Goal: Navigation & Orientation: Find specific page/section

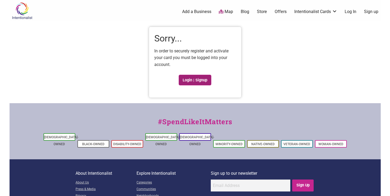
click at [196, 77] on link "Login | Signup" at bounding box center [195, 80] width 33 height 11
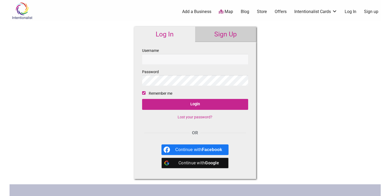
click at [197, 58] on input "Username" at bounding box center [195, 59] width 106 height 10
click at [243, 59] on input "Username" at bounding box center [195, 59] width 106 height 10
click at [173, 166] on div "Continue with Google" at bounding box center [195, 162] width 67 height 11
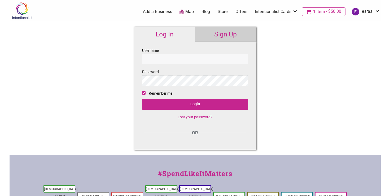
click at [324, 14] on span "1 item" at bounding box center [319, 12] width 12 height 4
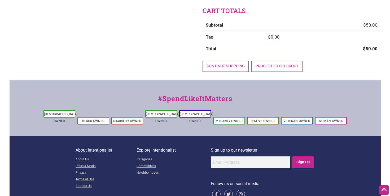
scroll to position [112, 0]
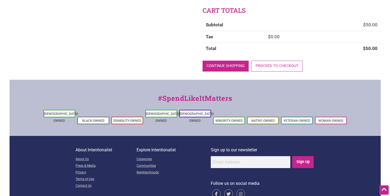
click at [231, 62] on link "Continue shopping" at bounding box center [226, 65] width 46 height 11
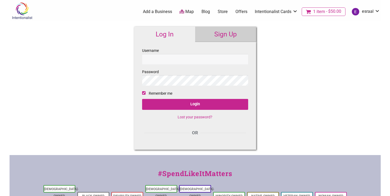
click at [324, 15] on link "1 item $50.00" at bounding box center [324, 11] width 44 height 8
click at [325, 11] on span "1 item" at bounding box center [319, 12] width 12 height 4
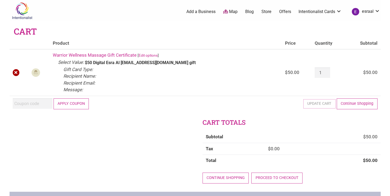
click at [15, 72] on link "×" at bounding box center [16, 72] width 7 height 7
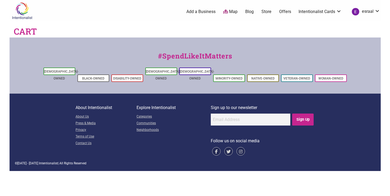
click at [373, 14] on link "esraal" at bounding box center [364, 12] width 31 height 10
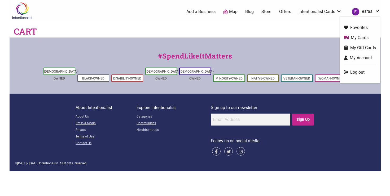
click at [360, 47] on link "My Gift Cards" at bounding box center [360, 48] width 32 height 6
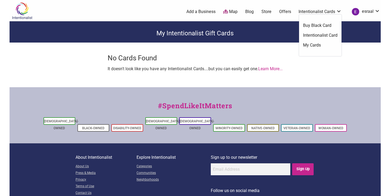
click at [318, 10] on link "Intentionalist Cards" at bounding box center [320, 12] width 43 height 6
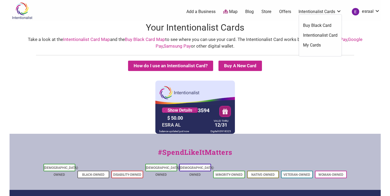
click at [288, 87] on div "5530 01** **** 3594 Show Details $ 50.00 ESRA AL VALID THRU 12/31 balance updat…" at bounding box center [195, 106] width 369 height 53
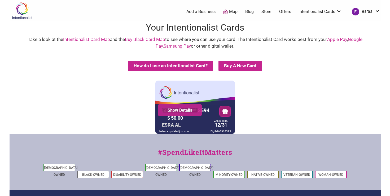
click at [186, 109] on link "Show Details" at bounding box center [180, 109] width 36 height 5
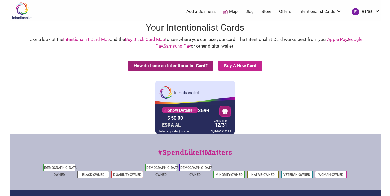
click at [188, 65] on button "How do I use an Intentionalist Card?" at bounding box center [170, 65] width 85 height 10
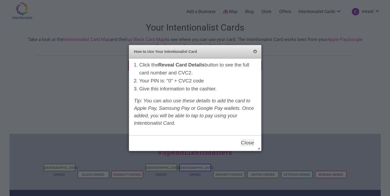
click at [257, 50] on button "Close" at bounding box center [255, 52] width 4 height 4
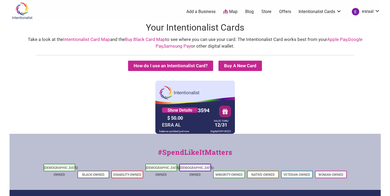
click at [231, 10] on link "Map" at bounding box center [230, 12] width 14 height 6
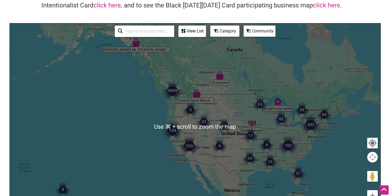
scroll to position [40, 0]
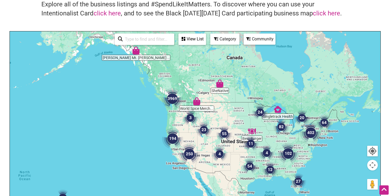
click at [188, 127] on div at bounding box center [195, 134] width 371 height 206
click at [174, 111] on div at bounding box center [195, 134] width 371 height 206
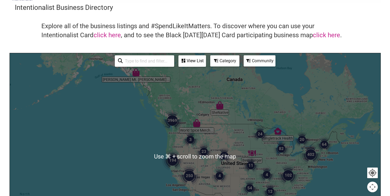
scroll to position [33, 0]
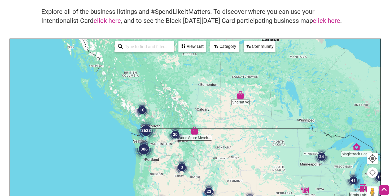
drag, startPoint x: 104, startPoint y: 130, endPoint x: 174, endPoint y: 145, distance: 71.8
click at [174, 145] on div at bounding box center [195, 142] width 371 height 206
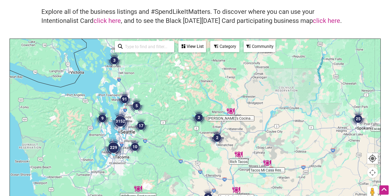
drag, startPoint x: 96, startPoint y: 126, endPoint x: 194, endPoint y: 154, distance: 101.8
click at [193, 152] on div at bounding box center [195, 142] width 371 height 206
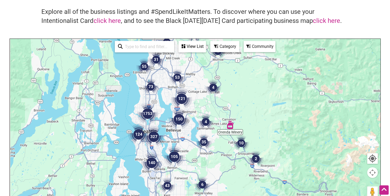
drag, startPoint x: 156, startPoint y: 154, endPoint x: 272, endPoint y: 105, distance: 126.5
click at [272, 105] on div at bounding box center [195, 142] width 371 height 206
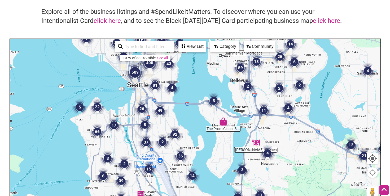
drag, startPoint x: 147, startPoint y: 129, endPoint x: 235, endPoint y: 131, distance: 88.4
click at [235, 131] on div at bounding box center [195, 142] width 371 height 206
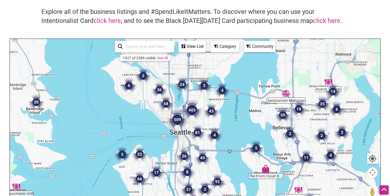
drag, startPoint x: 222, startPoint y: 135, endPoint x: 223, endPoint y: 165, distance: 29.5
click at [223, 165] on div at bounding box center [195, 142] width 371 height 206
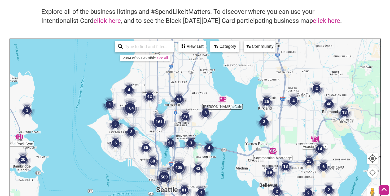
drag, startPoint x: 179, startPoint y: 99, endPoint x: 164, endPoint y: 158, distance: 61.4
click at [164, 158] on div at bounding box center [195, 142] width 371 height 206
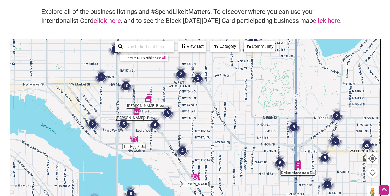
drag, startPoint x: 125, startPoint y: 119, endPoint x: 207, endPoint y: 117, distance: 82.0
click at [207, 117] on div at bounding box center [195, 142] width 371 height 206
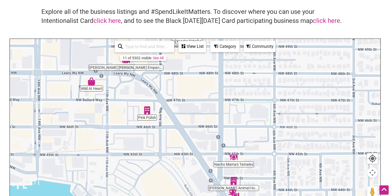
drag, startPoint x: 144, startPoint y: 137, endPoint x: 209, endPoint y: 101, distance: 75.0
click at [209, 101] on div at bounding box center [195, 142] width 371 height 206
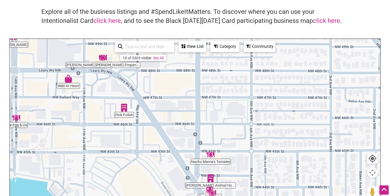
drag, startPoint x: 204, startPoint y: 109, endPoint x: 176, endPoint y: 102, distance: 28.1
click at [176, 102] on div at bounding box center [195, 142] width 371 height 206
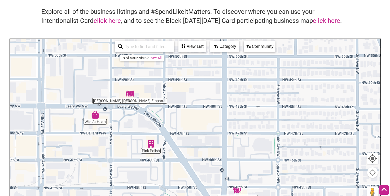
drag, startPoint x: 186, startPoint y: 127, endPoint x: 223, endPoint y: 174, distance: 59.5
click at [222, 173] on div at bounding box center [195, 142] width 371 height 206
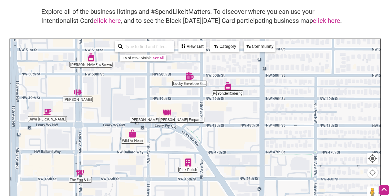
drag, startPoint x: 191, startPoint y: 108, endPoint x: 224, endPoint y: 124, distance: 36.1
click at [224, 124] on div at bounding box center [195, 142] width 371 height 206
click at [81, 176] on div at bounding box center [195, 142] width 371 height 206
click at [81, 181] on div at bounding box center [195, 142] width 371 height 206
click at [80, 177] on div at bounding box center [195, 142] width 371 height 206
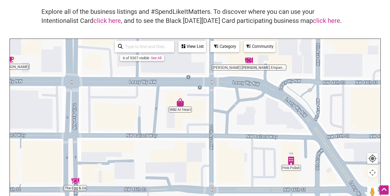
click at [75, 179] on img "The Egg & Us" at bounding box center [75, 180] width 8 height 8
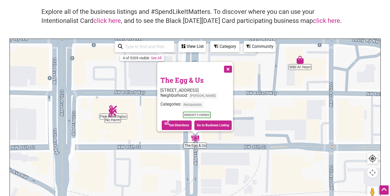
click at [228, 62] on button "Close" at bounding box center [227, 68] width 13 height 13
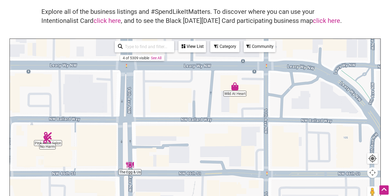
drag, startPoint x: 235, startPoint y: 91, endPoint x: 184, endPoint y: 103, distance: 52.8
click at [184, 103] on div "To navigate, press the arrow keys." at bounding box center [195, 142] width 371 height 206
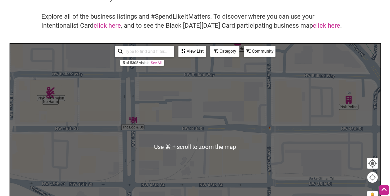
scroll to position [27, 0]
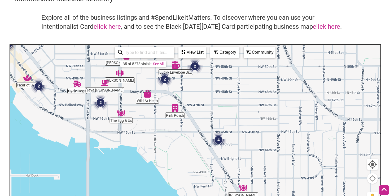
drag, startPoint x: 243, startPoint y: 132, endPoint x: 187, endPoint y: 137, distance: 56.2
click at [187, 137] on div "To navigate, press the arrow keys." at bounding box center [195, 148] width 371 height 206
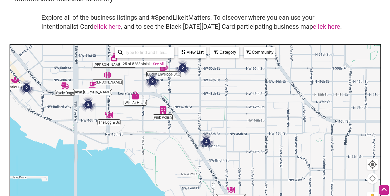
click at [163, 113] on img "Pink Polish" at bounding box center [163, 110] width 8 height 8
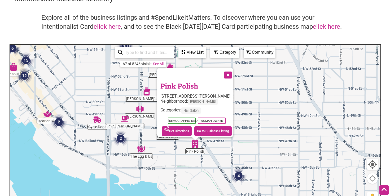
click at [234, 71] on button "Close" at bounding box center [227, 74] width 13 height 13
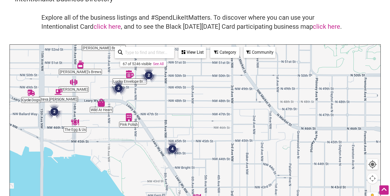
drag, startPoint x: 235, startPoint y: 145, endPoint x: 168, endPoint y: 118, distance: 72.6
click at [168, 118] on div "To navigate, press the arrow keys." at bounding box center [195, 148] width 371 height 206
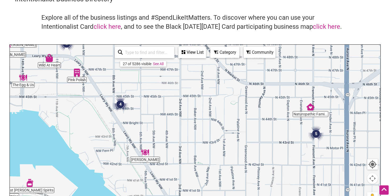
drag, startPoint x: 209, startPoint y: 145, endPoint x: 157, endPoint y: 103, distance: 67.1
click at [157, 103] on div "To navigate, press the arrow keys." at bounding box center [195, 148] width 371 height 206
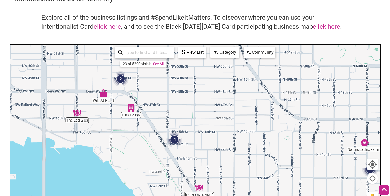
drag, startPoint x: 159, startPoint y: 122, endPoint x: 197, endPoint y: 162, distance: 55.0
click at [197, 162] on div "To navigate, press the arrow keys." at bounding box center [195, 148] width 371 height 206
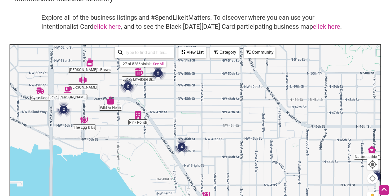
drag, startPoint x: 103, startPoint y: 127, endPoint x: 173, endPoint y: 142, distance: 71.2
click at [172, 141] on div "To navigate, press the arrow keys." at bounding box center [195, 148] width 371 height 206
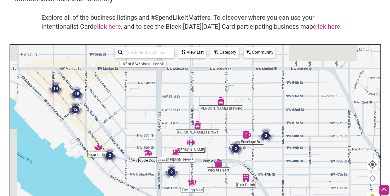
drag, startPoint x: 116, startPoint y: 129, endPoint x: 145, endPoint y: 175, distance: 54.9
click at [145, 175] on div "To navigate, press the arrow keys." at bounding box center [195, 148] width 371 height 206
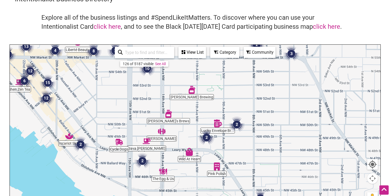
drag, startPoint x: 220, startPoint y: 138, endPoint x: 178, endPoint y: 104, distance: 53.9
click at [178, 105] on div "To navigate, press the arrow keys." at bounding box center [195, 148] width 371 height 206
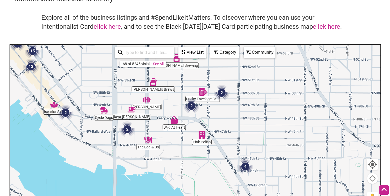
drag, startPoint x: 249, startPoint y: 141, endPoint x: 215, endPoint y: 110, distance: 46.4
click at [215, 111] on div "To navigate, press the arrow keys." at bounding box center [195, 148] width 371 height 206
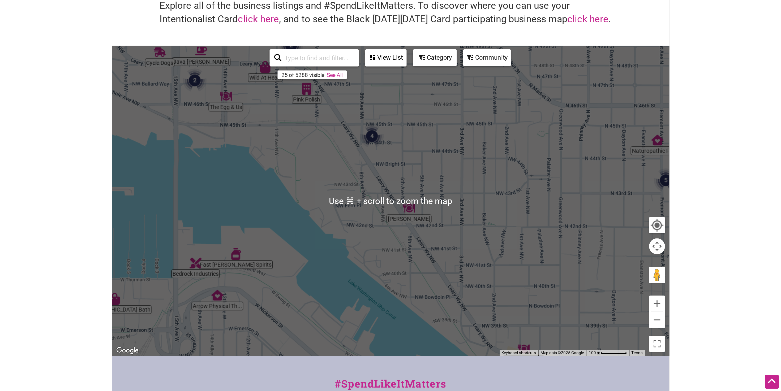
scroll to position [24, 0]
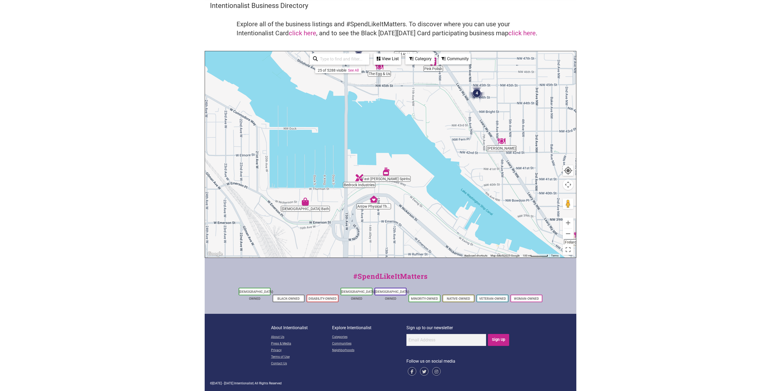
drag, startPoint x: 377, startPoint y: 204, endPoint x: 483, endPoint y: 170, distance: 110.9
click at [390, 170] on div "To navigate, press the arrow keys." at bounding box center [390, 154] width 371 height 206
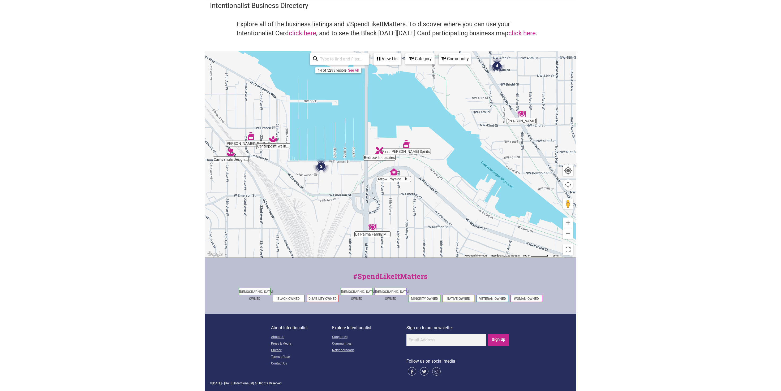
click at [390, 195] on button "Zoom in" at bounding box center [567, 223] width 11 height 11
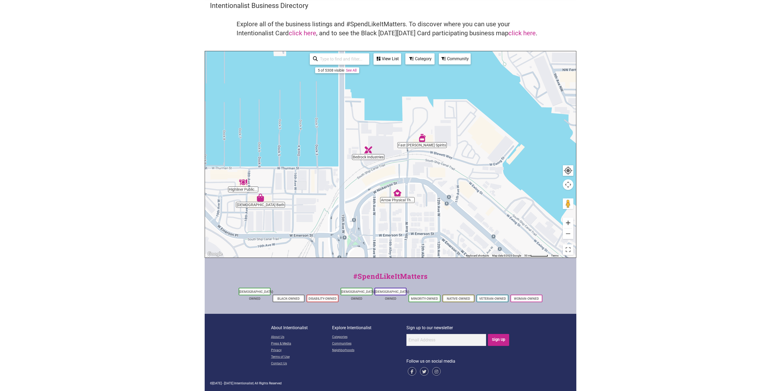
click at [390, 195] on button "Zoom in" at bounding box center [567, 223] width 11 height 11
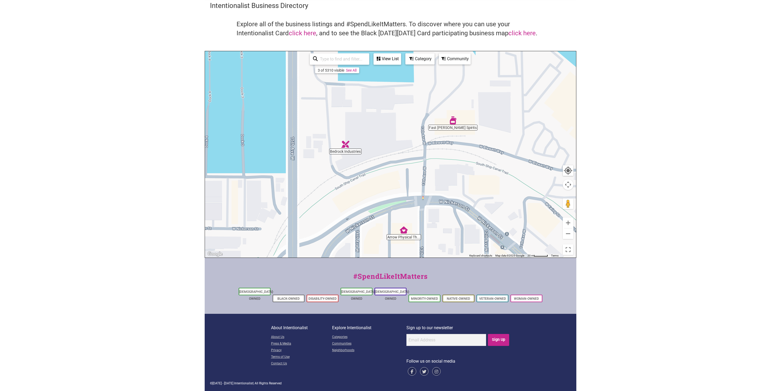
drag, startPoint x: 449, startPoint y: 212, endPoint x: 479, endPoint y: 116, distance: 100.4
click at [390, 120] on div "To navigate, press the arrow keys." at bounding box center [390, 154] width 371 height 206
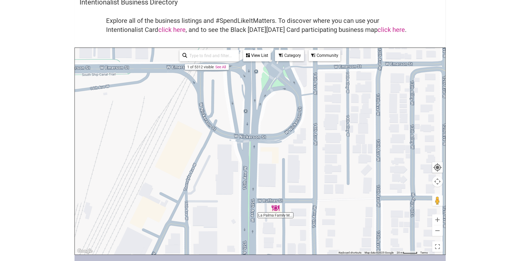
drag, startPoint x: 494, startPoint y: 80, endPoint x: 479, endPoint y: 132, distance: 54.5
click at [390, 133] on body "× Menu 0 Add a Business Map Blog Store Offers Intentionalist Cards Buy Black Ca…" at bounding box center [260, 106] width 520 height 261
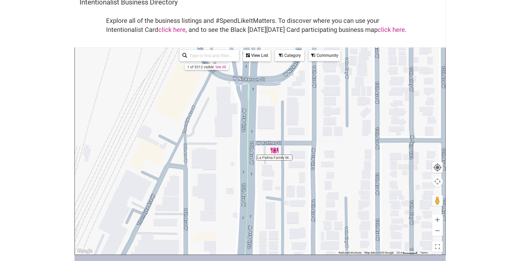
drag, startPoint x: 388, startPoint y: 133, endPoint x: 386, endPoint y: 68, distance: 64.8
click at [386, 68] on div "To navigate, press the arrow keys." at bounding box center [260, 151] width 371 height 206
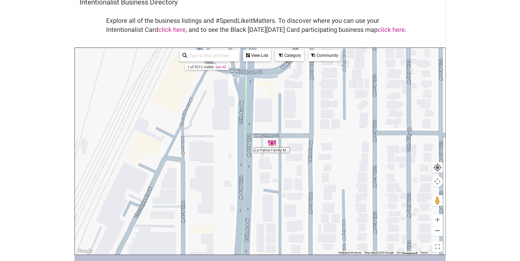
click at [390, 195] on button "Zoom out" at bounding box center [437, 230] width 11 height 11
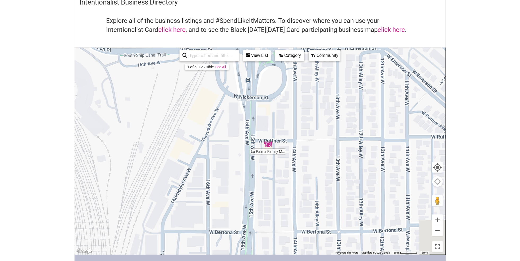
click at [390, 195] on button "Zoom out" at bounding box center [437, 230] width 11 height 11
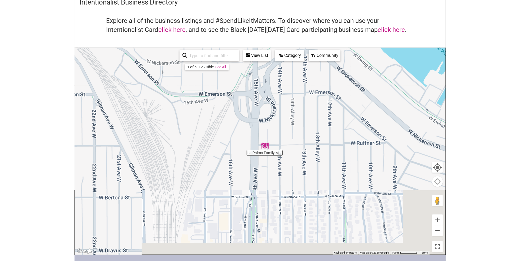
click at [390, 195] on button "Zoom out" at bounding box center [437, 230] width 11 height 11
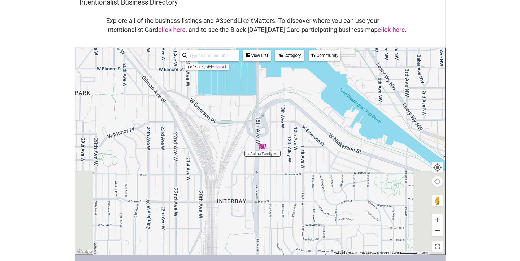
click at [390, 195] on button "Zoom out" at bounding box center [437, 230] width 11 height 11
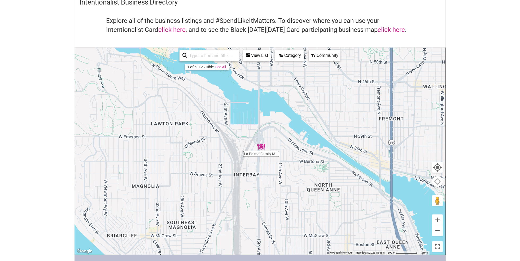
click at [390, 195] on button "Zoom out" at bounding box center [437, 230] width 11 height 11
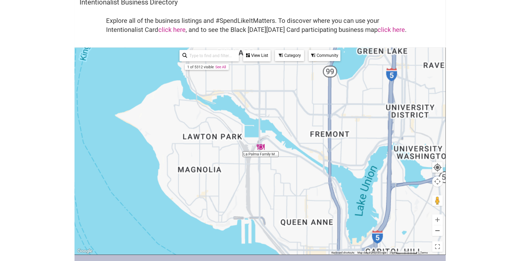
click at [390, 195] on button "Zoom out" at bounding box center [437, 230] width 11 height 11
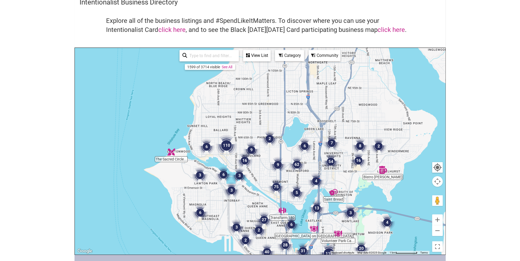
drag, startPoint x: 285, startPoint y: 99, endPoint x: 267, endPoint y: 201, distance: 103.3
click at [267, 195] on div "To navigate, press the arrow keys." at bounding box center [260, 151] width 371 height 206
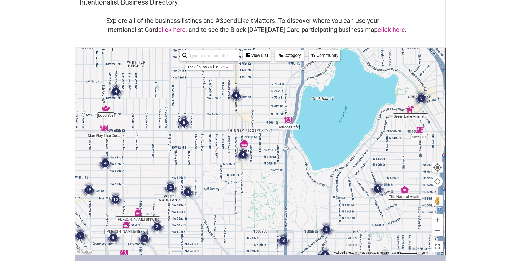
drag, startPoint x: 277, startPoint y: 116, endPoint x: 277, endPoint y: 167, distance: 51.5
click at [277, 167] on div "To navigate, press the arrow keys." at bounding box center [260, 151] width 371 height 206
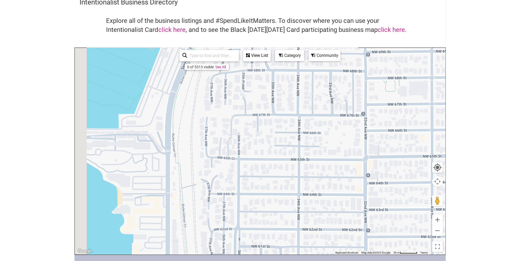
drag, startPoint x: 171, startPoint y: 202, endPoint x: 253, endPoint y: 98, distance: 131.9
click at [250, 98] on div "To navigate, press the arrow keys." at bounding box center [260, 151] width 371 height 206
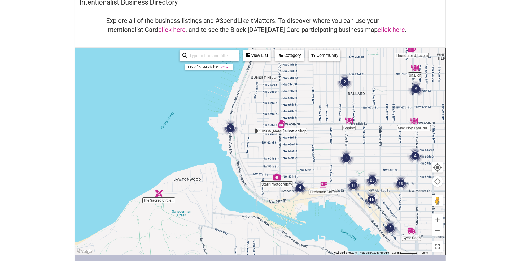
drag, startPoint x: 299, startPoint y: 169, endPoint x: 244, endPoint y: 129, distance: 67.8
click at [244, 129] on div "To navigate, press the arrow keys." at bounding box center [260, 151] width 371 height 206
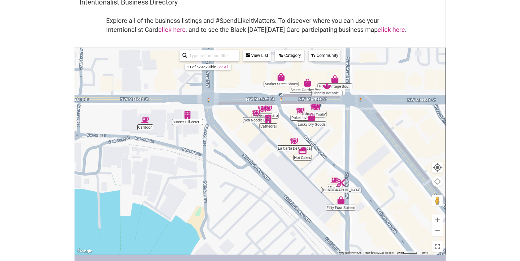
drag, startPoint x: 298, startPoint y: 185, endPoint x: 200, endPoint y: 142, distance: 107.1
click at [200, 142] on div "To navigate, press the arrow keys." at bounding box center [260, 151] width 371 height 206
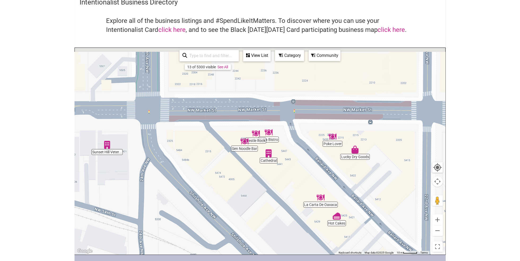
drag, startPoint x: 259, startPoint y: 133, endPoint x: 265, endPoint y: 221, distance: 88.3
click at [266, 195] on div "To navigate, press the arrow keys." at bounding box center [260, 151] width 371 height 206
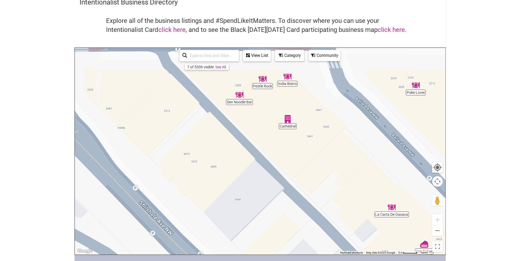
click at [240, 101] on div "To navigate, press the arrow keys." at bounding box center [260, 151] width 371 height 206
click at [241, 92] on img "Sen Noodle Bar" at bounding box center [240, 95] width 8 height 8
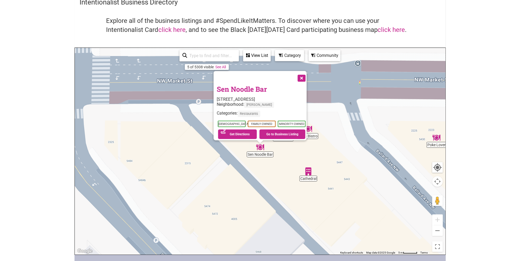
click at [306, 73] on button "Close" at bounding box center [301, 77] width 13 height 13
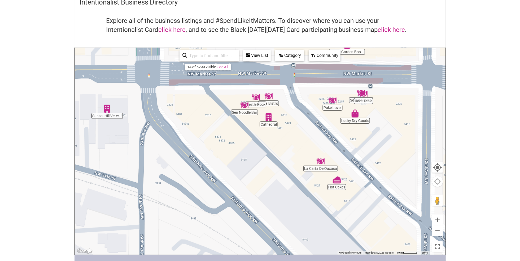
drag, startPoint x: 357, startPoint y: 193, endPoint x: 310, endPoint y: 140, distance: 69.9
click at [311, 140] on div "To navigate, press the arrow keys." at bounding box center [260, 151] width 371 height 206
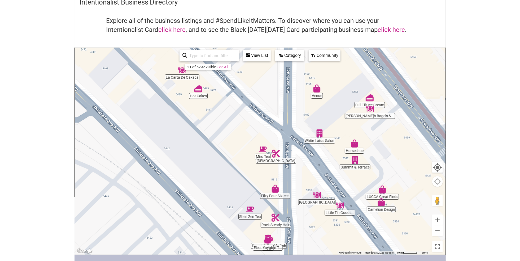
drag, startPoint x: 308, startPoint y: 138, endPoint x: 258, endPoint y: 155, distance: 52.7
click at [258, 155] on div "To navigate, press the arrow keys." at bounding box center [260, 151] width 371 height 206
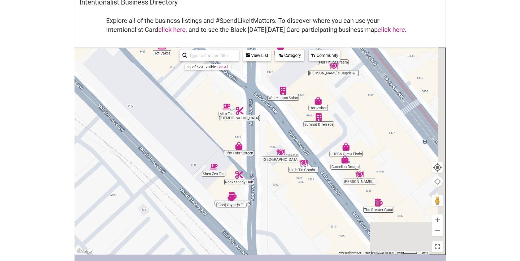
drag, startPoint x: 304, startPoint y: 220, endPoint x: 266, endPoint y: 174, distance: 59.8
click at [266, 174] on div "To navigate, press the arrow keys." at bounding box center [260, 151] width 371 height 206
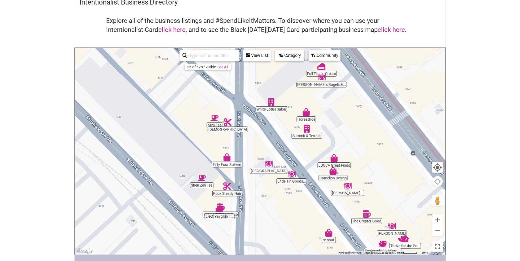
drag, startPoint x: 266, startPoint y: 174, endPoint x: 255, endPoint y: 191, distance: 19.5
click at [255, 191] on div "To navigate, press the arrow keys." at bounding box center [260, 151] width 371 height 206
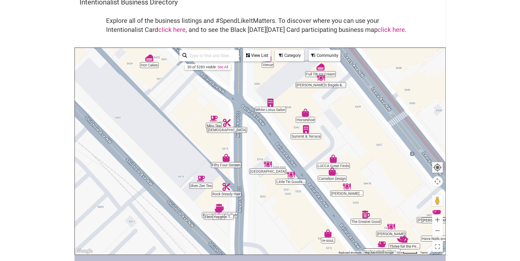
click at [267, 166] on img "San Fermo" at bounding box center [268, 164] width 8 height 8
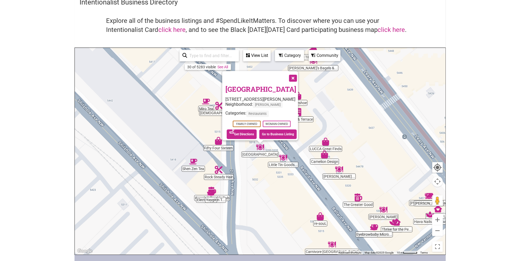
click at [272, 186] on div "To navigate, press the arrow keys. San Fermo 5341 Ballard Ave NW, Seattle, WA 9…" at bounding box center [260, 151] width 371 height 206
click at [299, 76] on button "Close" at bounding box center [292, 77] width 13 height 13
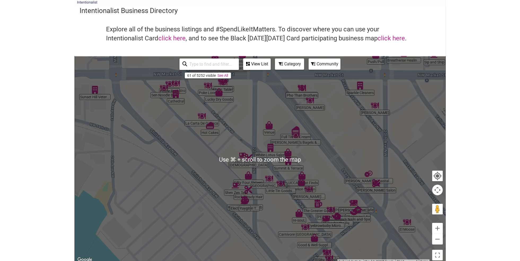
scroll to position [15, 0]
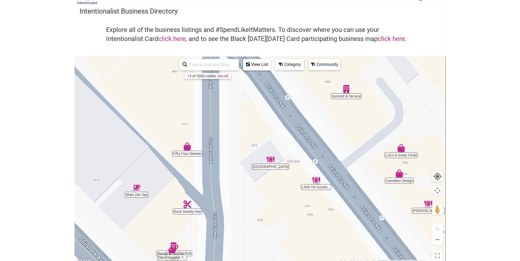
drag, startPoint x: 220, startPoint y: 142, endPoint x: 242, endPoint y: 178, distance: 41.5
click at [242, 178] on div "To navigate, press the arrow keys." at bounding box center [260, 160] width 371 height 206
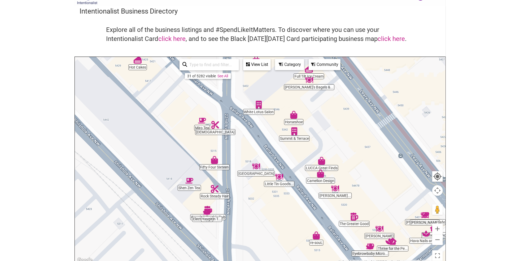
click at [202, 122] on img "Miro Tea" at bounding box center [202, 120] width 8 height 8
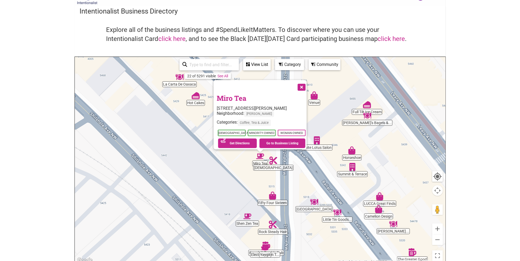
click at [304, 83] on button "Close" at bounding box center [301, 86] width 13 height 13
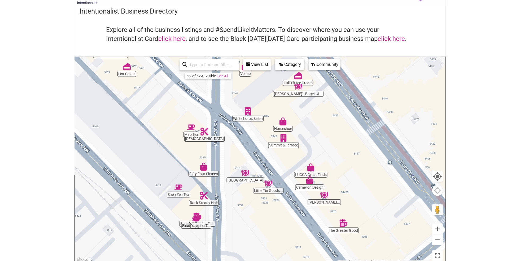
drag, startPoint x: 401, startPoint y: 175, endPoint x: 311, endPoint y: 128, distance: 102.3
click at [311, 128] on div "To navigate, press the arrow keys." at bounding box center [260, 160] width 371 height 206
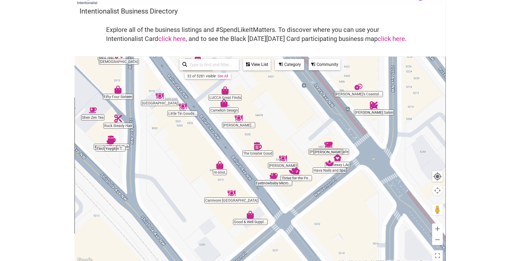
drag, startPoint x: 337, startPoint y: 214, endPoint x: 286, endPoint y: 172, distance: 66.0
click at [286, 172] on div "To navigate, press the arrow keys." at bounding box center [260, 160] width 371 height 206
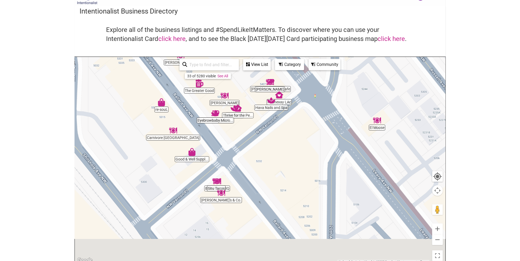
drag, startPoint x: 331, startPoint y: 235, endPoint x: 273, endPoint y: 171, distance: 86.2
click at [273, 171] on div "To navigate, press the arrow keys." at bounding box center [260, 160] width 371 height 206
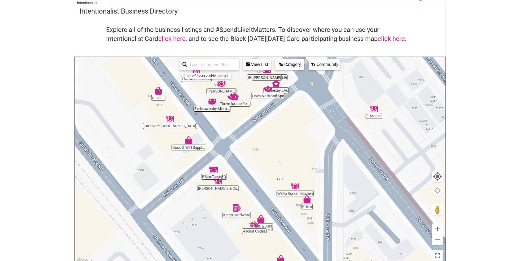
click at [297, 193] on div "To navigate, press the arrow keys." at bounding box center [260, 160] width 371 height 206
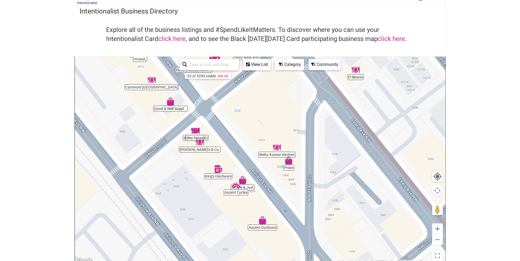
drag, startPoint x: 344, startPoint y: 160, endPoint x: 325, endPoint y: 120, distance: 44.0
click at [325, 120] on div "To navigate, press the arrow keys." at bounding box center [260, 160] width 371 height 206
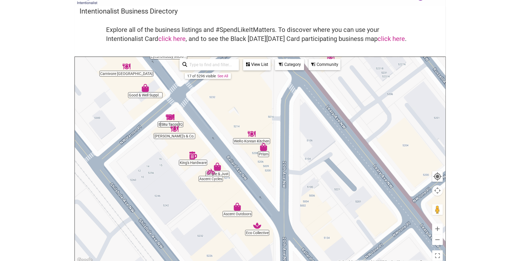
drag, startPoint x: 305, startPoint y: 152, endPoint x: 271, endPoint y: 120, distance: 46.5
click at [272, 120] on div "To navigate, press the arrow keys." at bounding box center [260, 160] width 371 height 206
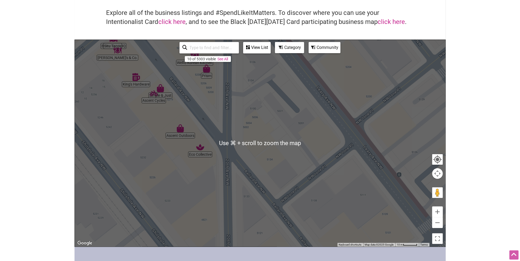
scroll to position [22, 0]
